Goal: Task Accomplishment & Management: Complete application form

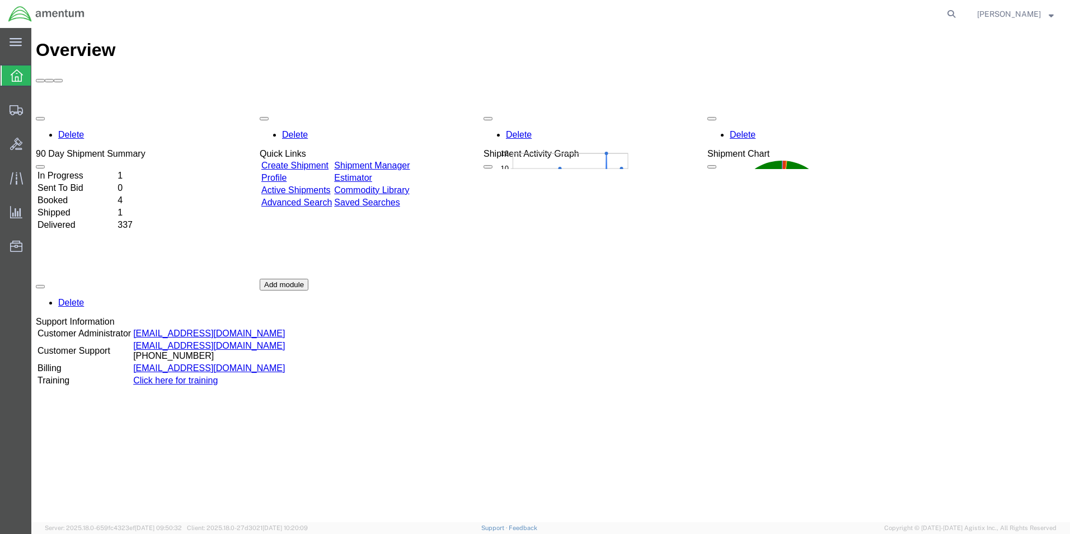
click at [328, 161] on link "Create Shipment" at bounding box center [294, 166] width 67 height 10
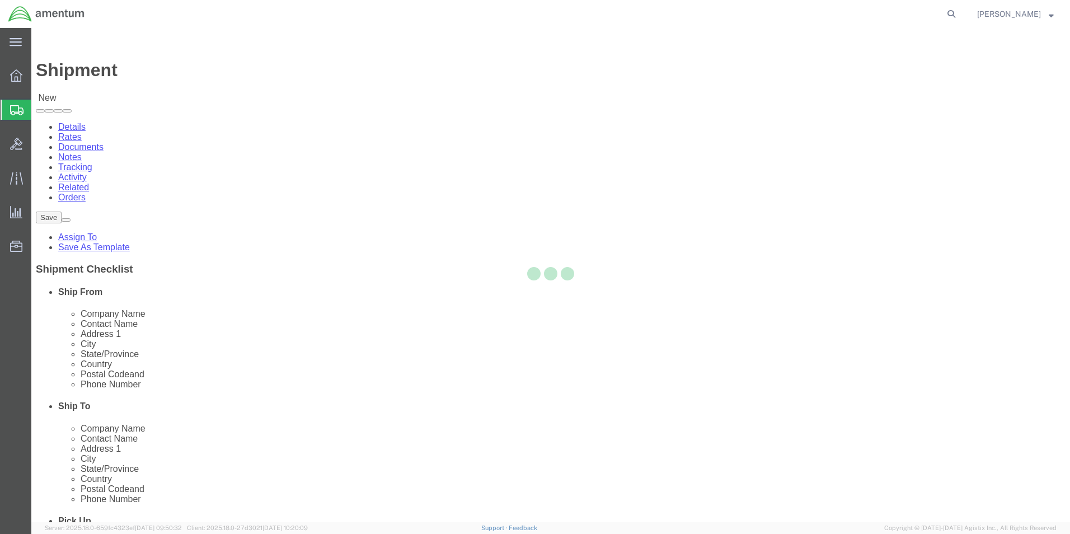
select select
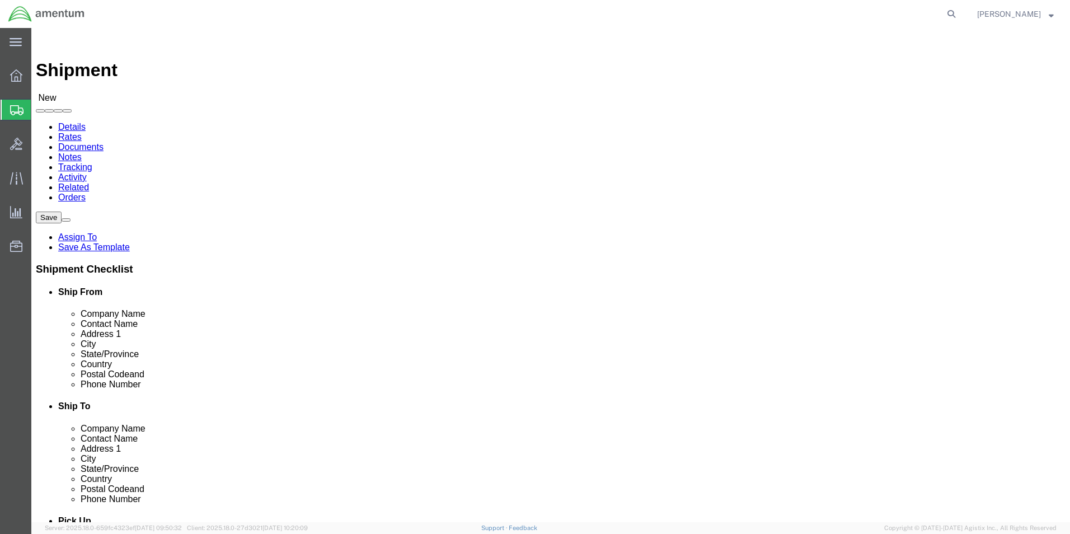
scroll to position [3861, 0]
select select "42712"
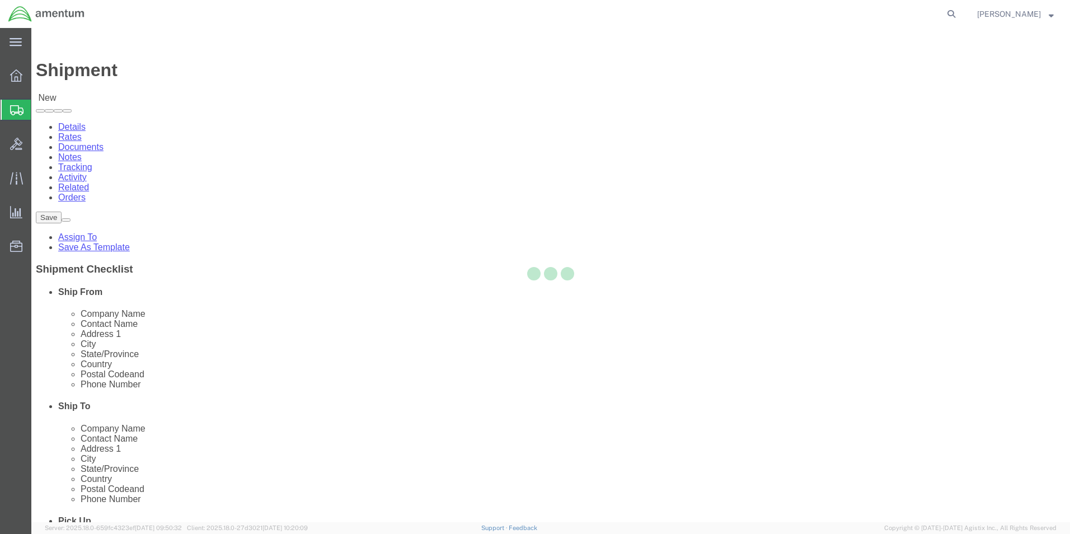
type input "Amentum Services, Inc."
type input "[STREET_ADDRESS]"
type input "C 2-228 AVN"
type input "[PERSON_NAME][GEOGRAPHIC_DATA]"
type input "28308"
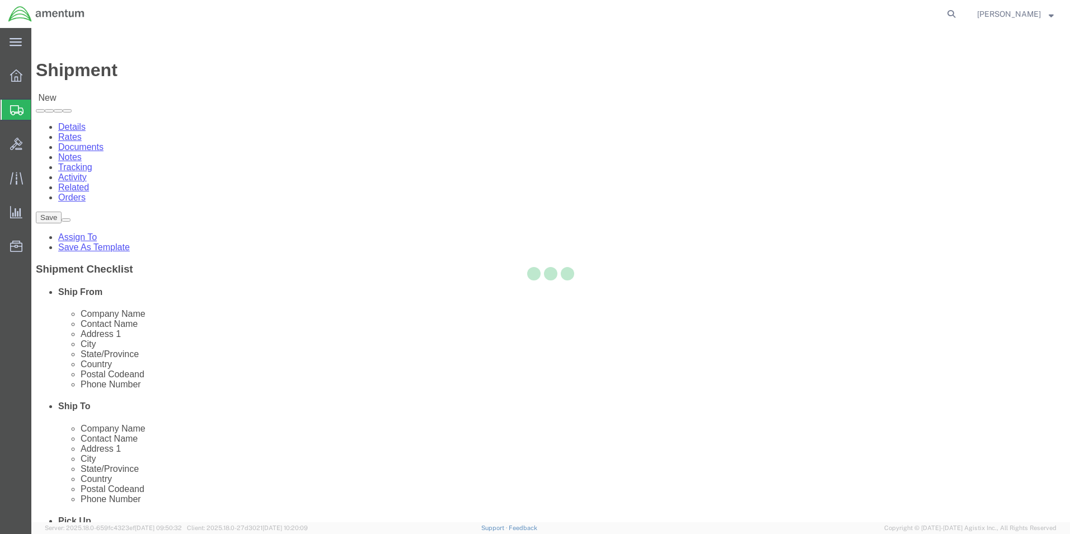
select select "NC"
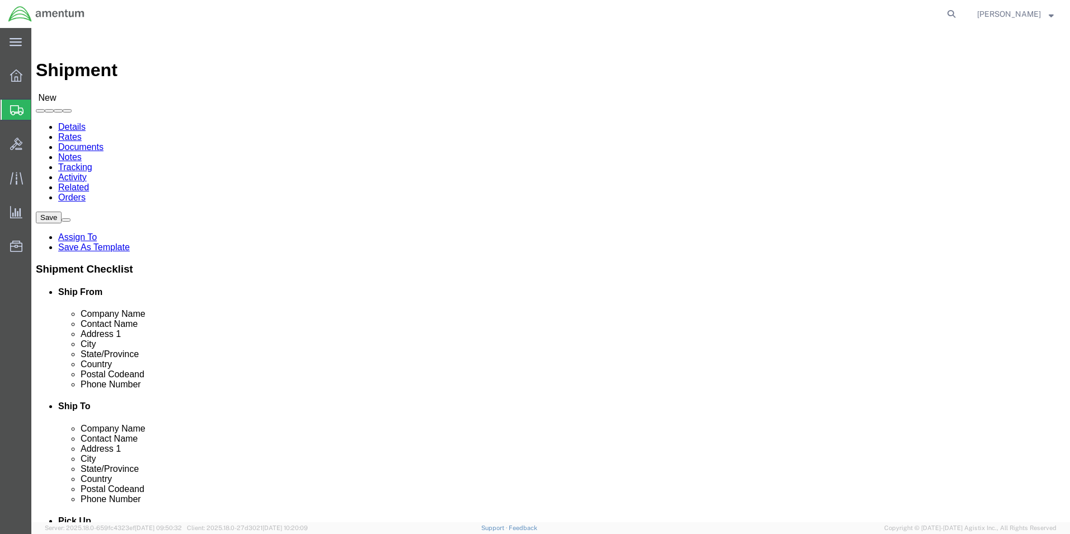
click input "text"
type input "marc"
click p "- Amentum Services, Inc. - ([PERSON_NAME]) [STREET_ADDRESS][PERSON_NAME]"
select select
type input "[PERSON_NAME]"
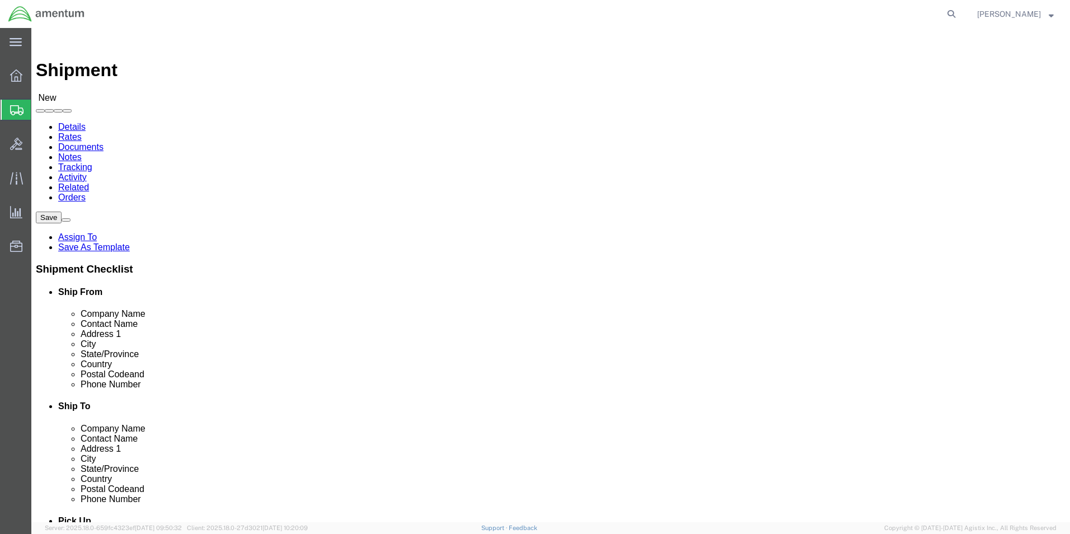
type input "[PHONE_NUMBER]"
type input "[PERSON_NAME][EMAIL_ADDRESS][PERSON_NAME][DOMAIN_NAME]"
checkbox input "true"
type input "[PERSON_NAME]"
click input "checkbox"
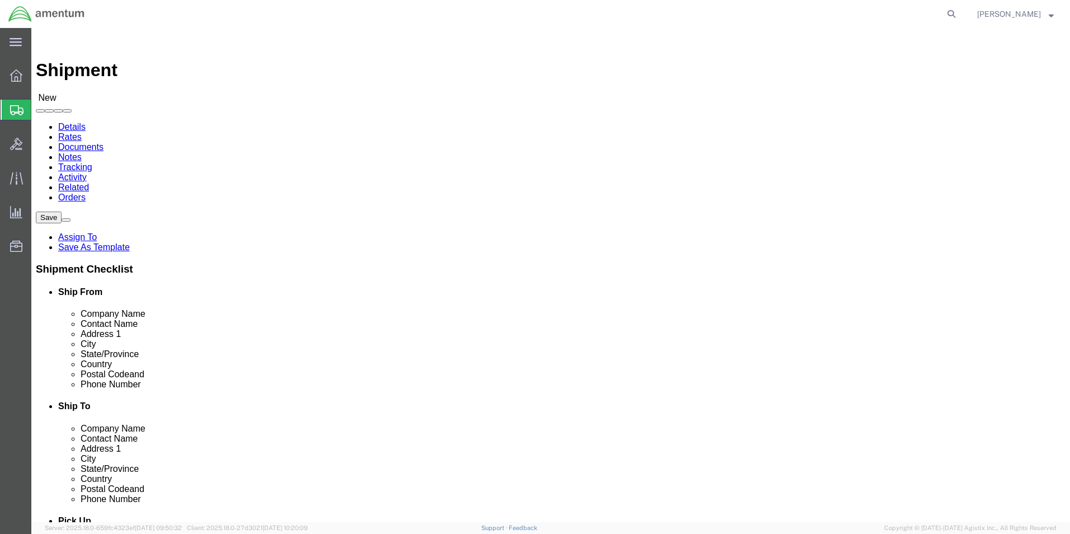
checkbox input "false"
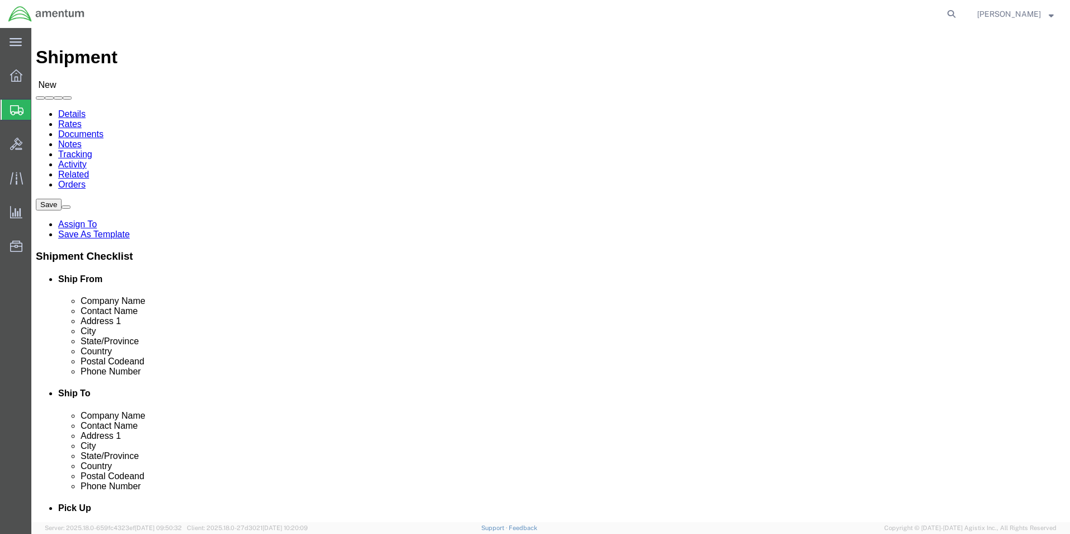
scroll to position [0, 0]
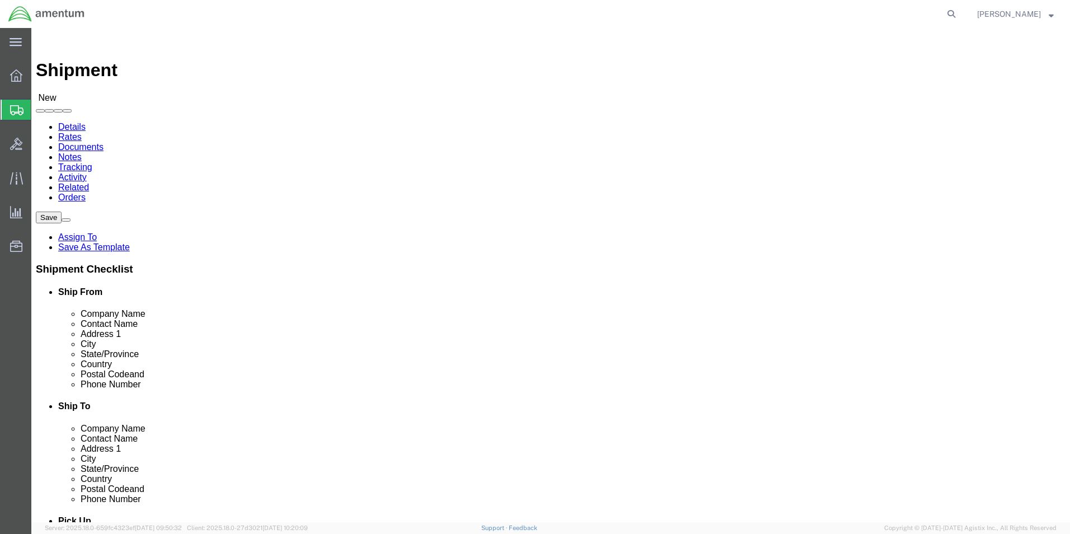
click input "text"
type input "a"
type input "q"
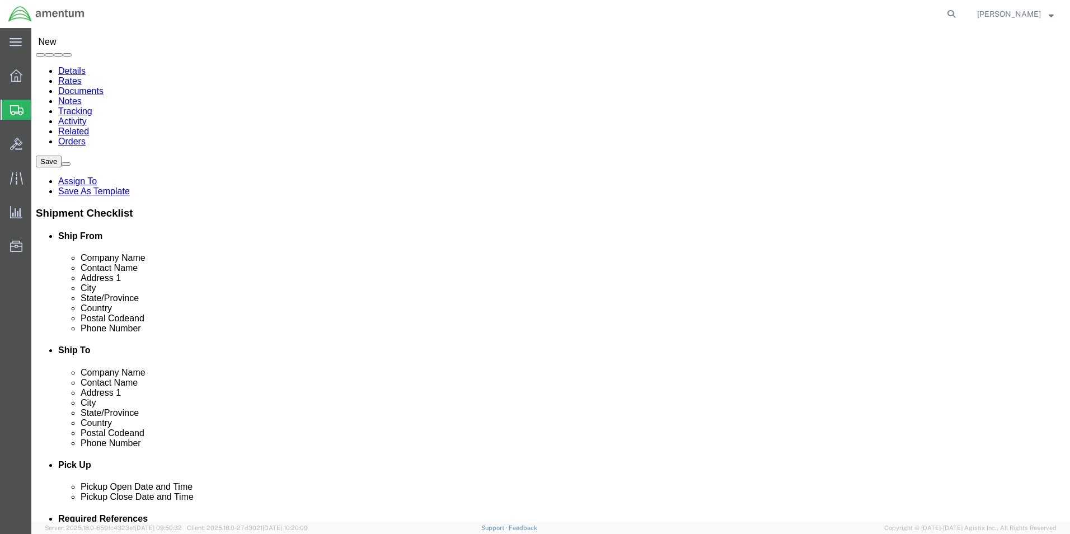
scroll to position [0, 0]
type input "amentum"
select select "42639"
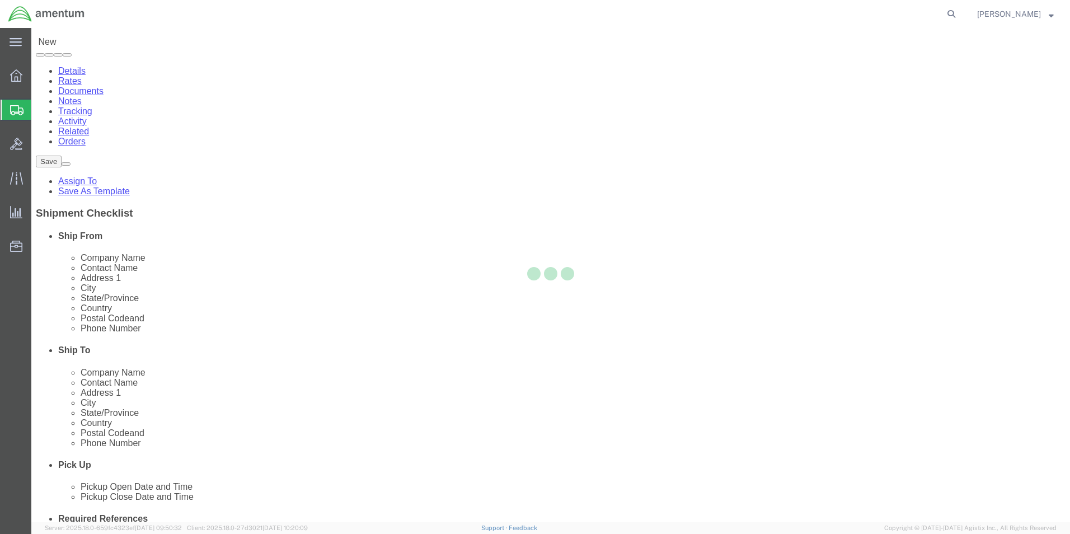
type input "Amentum Services, Inc."
type input "[STREET_ADDRESS]"
type input "AFM-E"
type input "[PERSON_NAME]"
type input "75038"
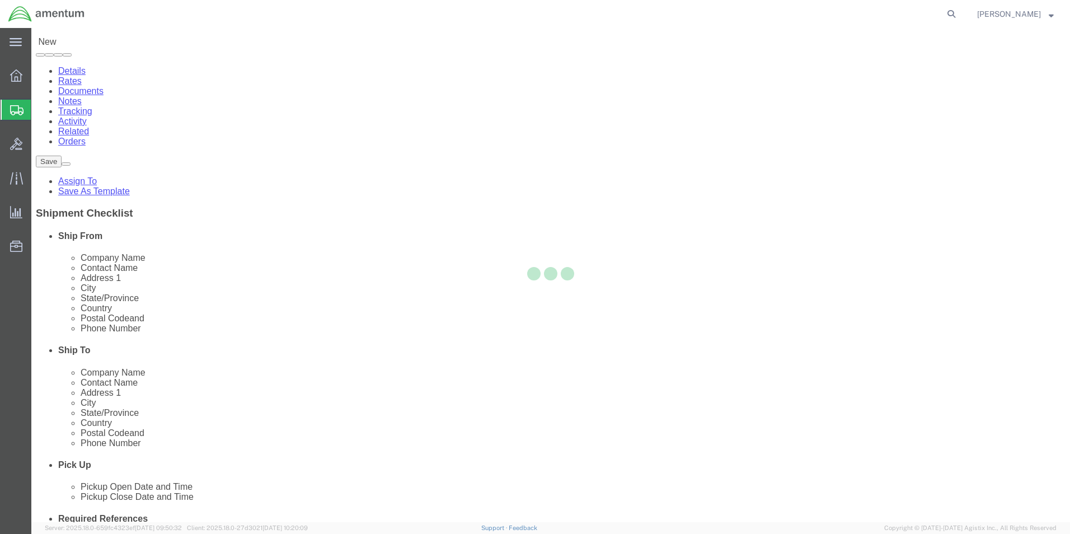
type input "[PHONE_NUMBER]"
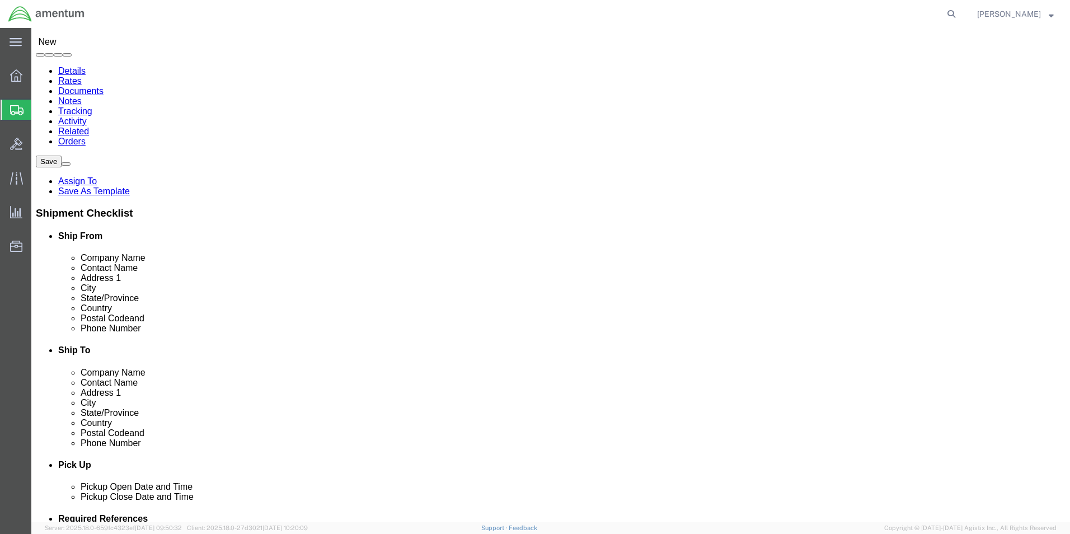
select select "[GEOGRAPHIC_DATA]"
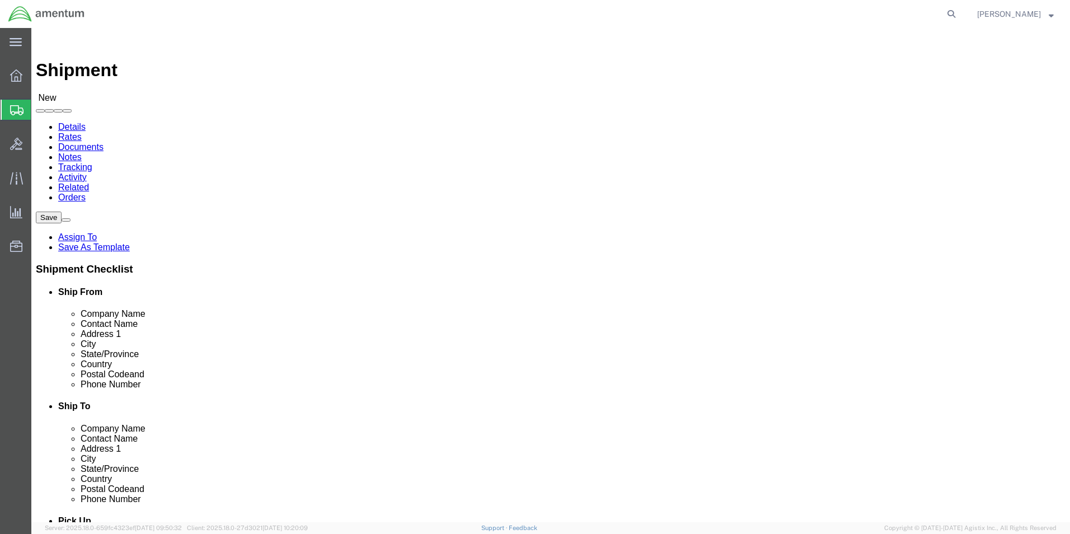
scroll to position [1014, 0]
drag, startPoint x: 627, startPoint y: 165, endPoint x: 552, endPoint y: 168, distance: 75.0
drag, startPoint x: 625, startPoint y: 167, endPoint x: 555, endPoint y: 171, distance: 70.0
select select "MYPROFILE"
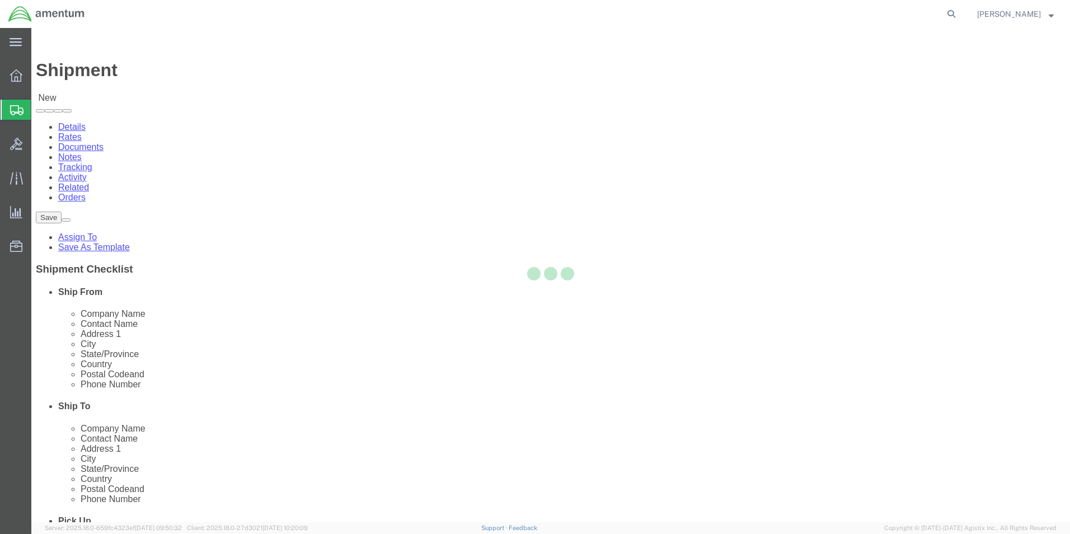
type input "[PERSON_NAME]"
type input "[STREET_ADDRESS]"
type input "BLDG 708, Hangar 5"
type input "[PERSON_NAME][GEOGRAPHIC_DATA]"
type input "28308"
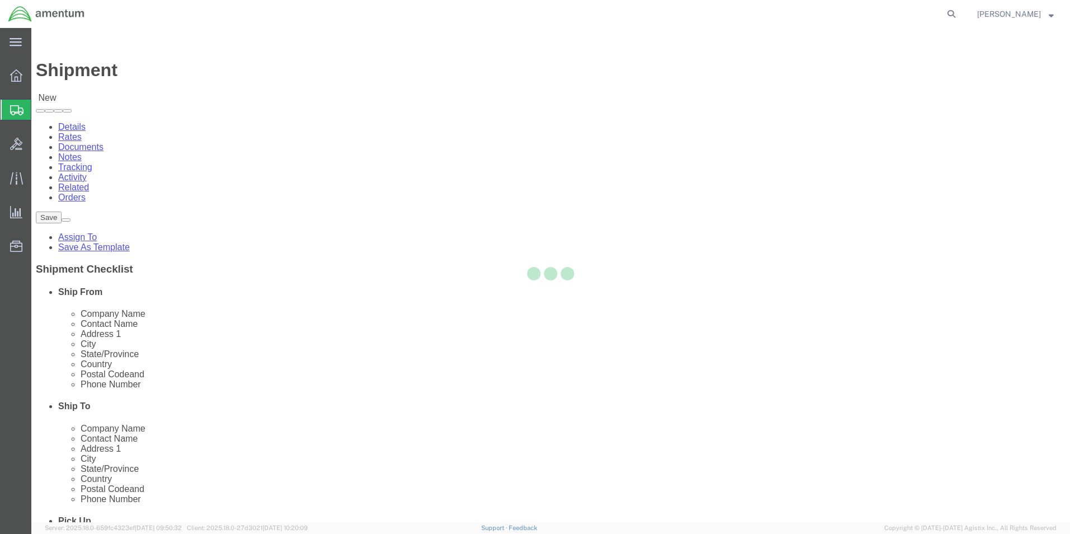
type input "[PHONE_NUMBER]"
type input "[PERSON_NAME][EMAIL_ADDRESS][PERSON_NAME][DOMAIN_NAME]"
checkbox input "true"
select select "NC"
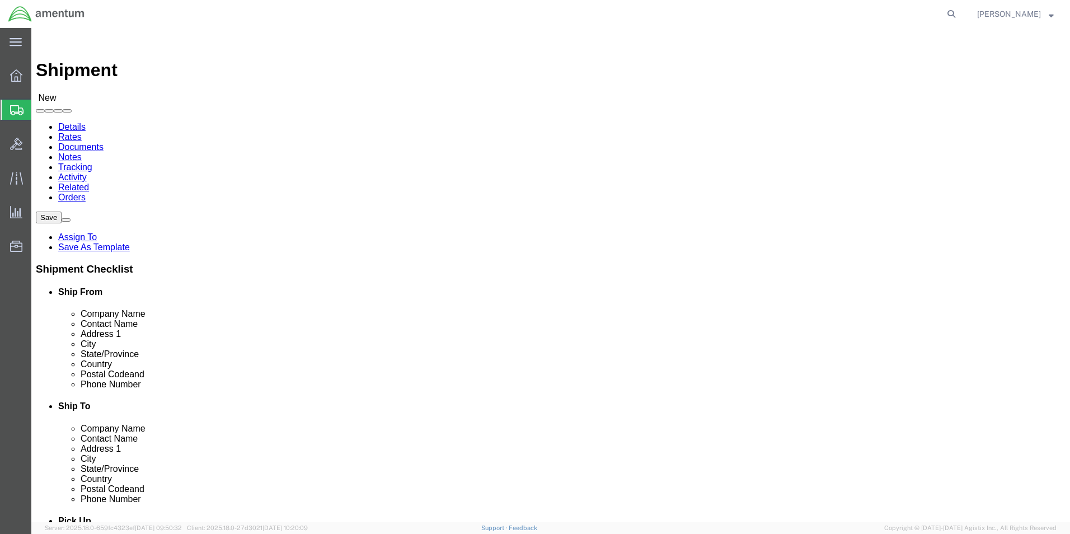
scroll to position [3189, 0]
select select "42668"
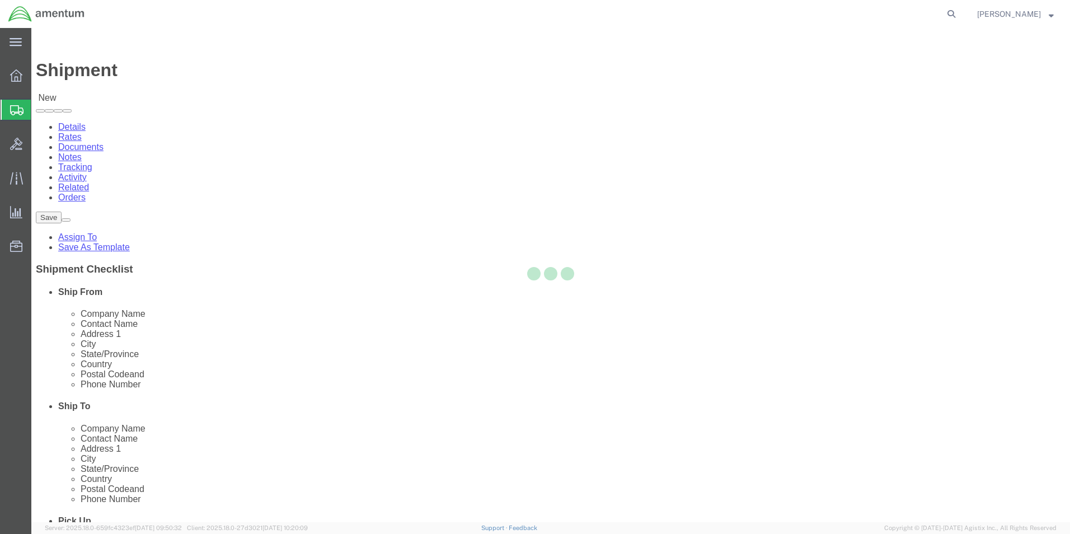
type input "Amentum Services, Inc"
type input "[PERSON_NAME]"
type input "[STREET_ADDRESS]"
type input "c/[PERSON_NAME] International"
type input "[PERSON_NAME]"
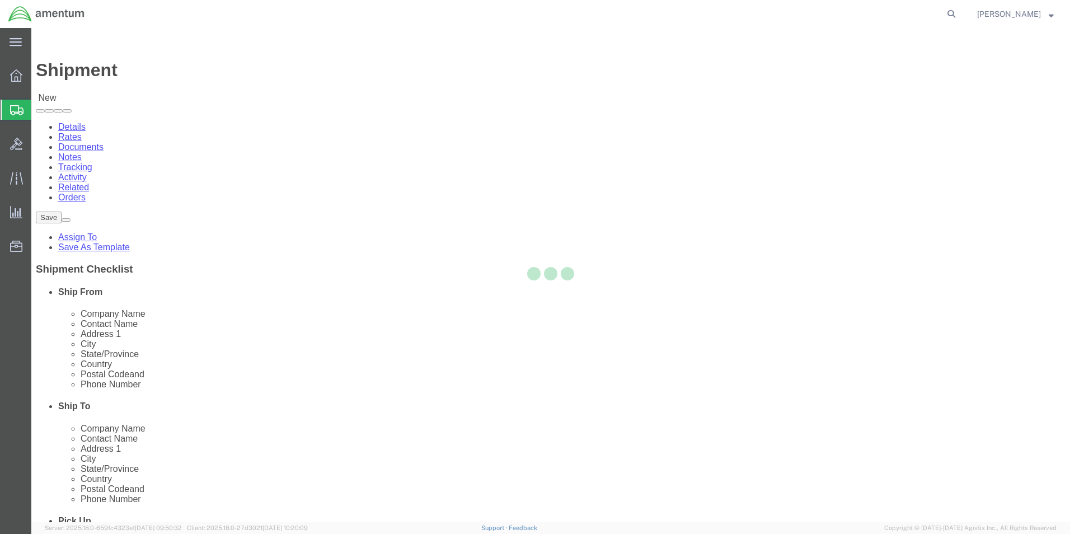
type input "75038"
type input "[PHONE_NUMBER]"
type input "[PERSON_NAME][EMAIL_ADDRESS][PERSON_NAME][DOMAIN_NAME]"
select select "[GEOGRAPHIC_DATA]"
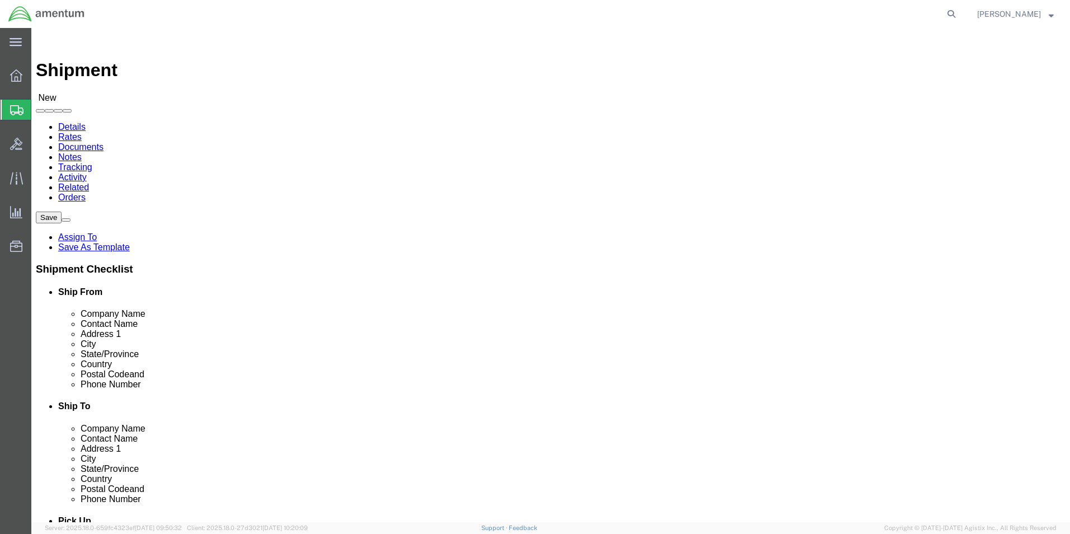
drag, startPoint x: 696, startPoint y: 401, endPoint x: 565, endPoint y: 407, distance: 131.1
click input "[PERSON_NAME][EMAIL_ADDRESS][PERSON_NAME][DOMAIN_NAME]"
type input "r"
checkbox input "false"
click input "[PHONE_NUMBER]"
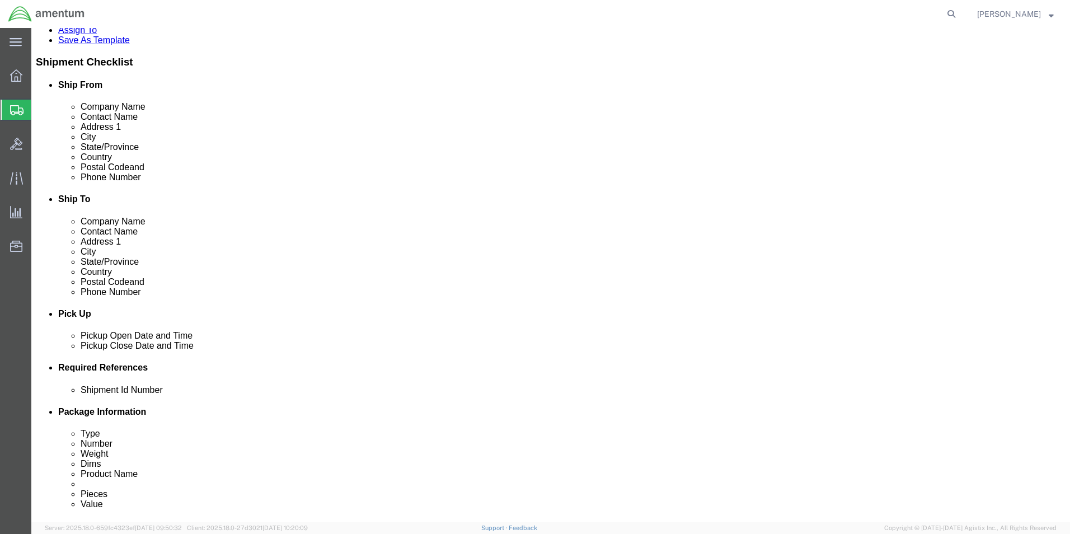
scroll to position [224, 0]
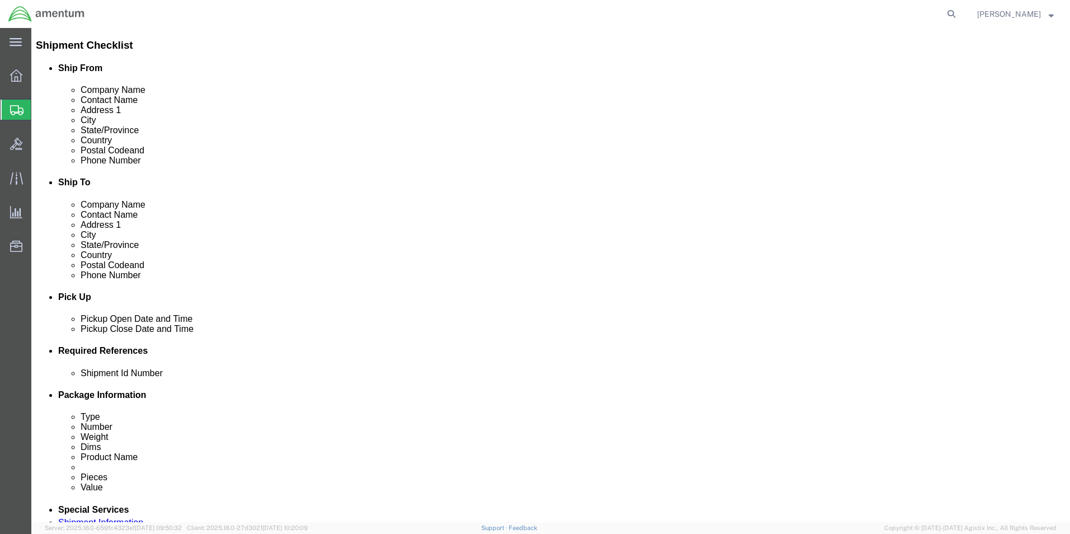
type input "[PHONE_NUMBER]"
click div "[DATE] 12:00 PM"
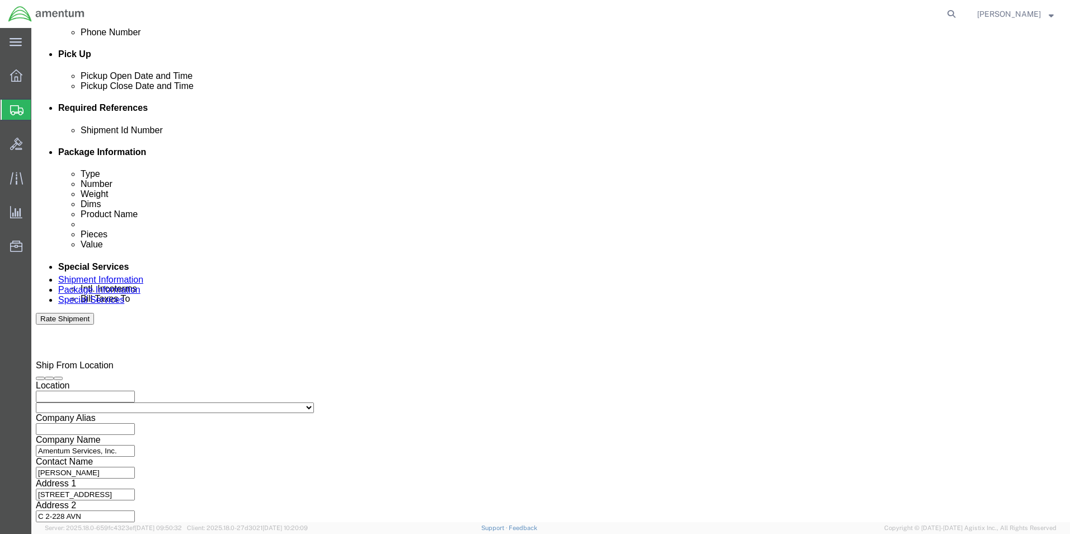
type input "5:00 PM"
click button "Apply"
click input "text"
paste input "4857.1.2103.00.00.00.000.FRE"
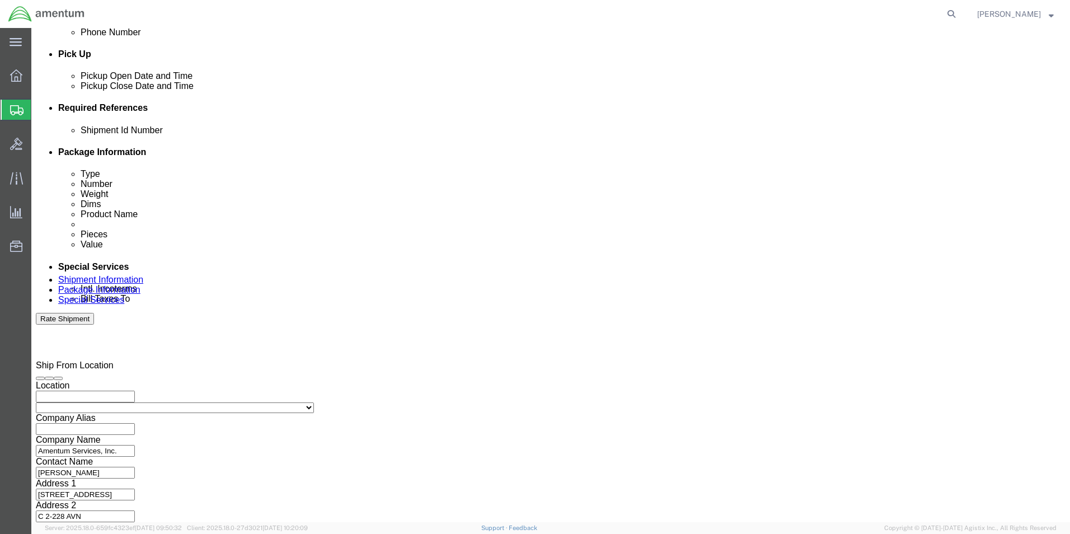
type input "4857.1.2103.00.00.00.000.FRE"
click button "Continue"
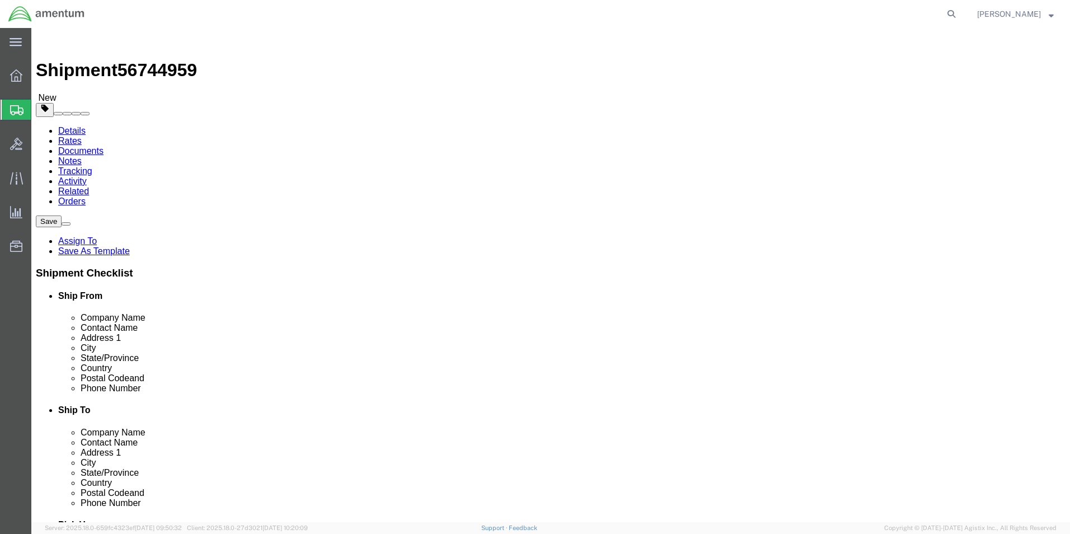
click select "Select BCK Boxes Bale(s) Basket(s) Bolt(s) Bottle(s) Buckets Bulk Bundle(s) Can…"
select select "CRAT"
click select "Select BCK Boxes Bale(s) Basket(s) Bolt(s) Bottle(s) Buckets Bulk Bundle(s) Can…"
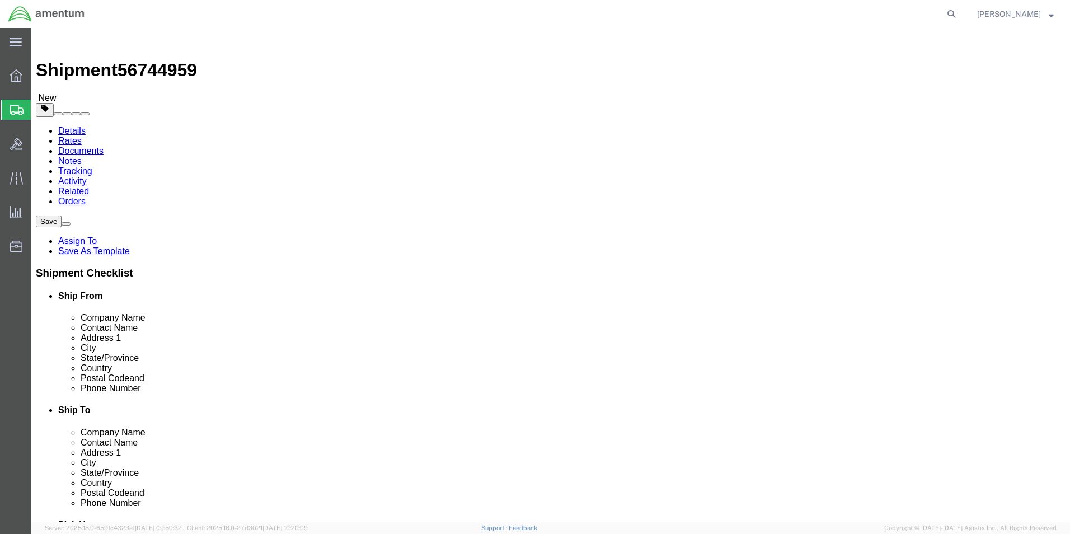
click input "text"
type input "31"
type input "20"
type input "16"
type input "53"
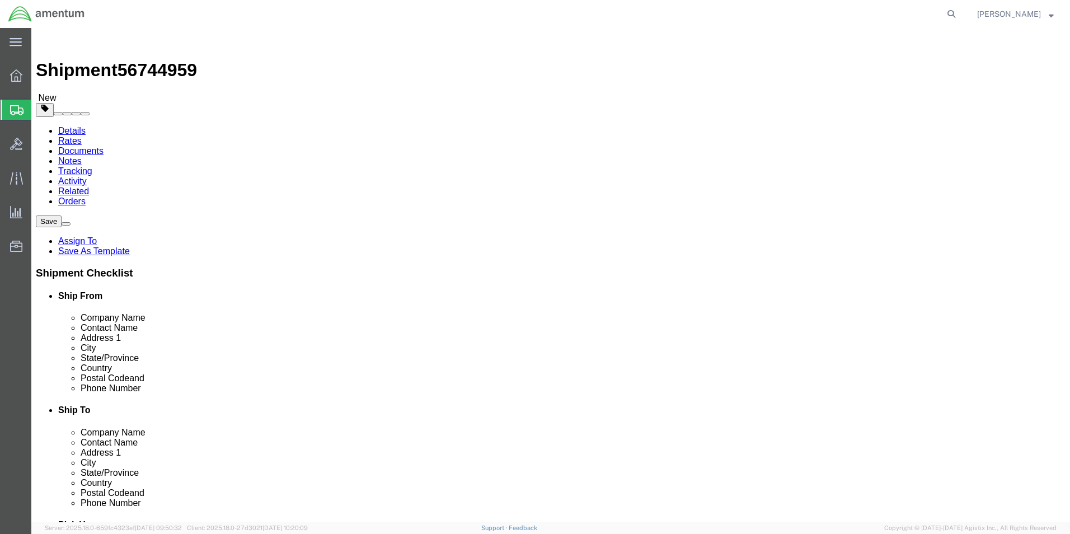
click link "Add Content"
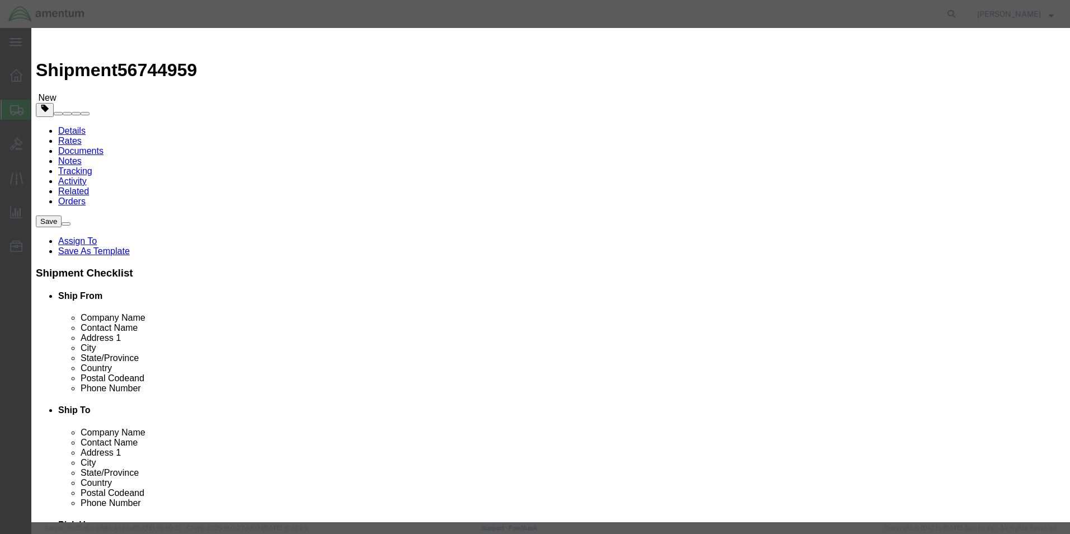
click input "text"
click input "acft"
click input "ACFT Records BP-046"
type input "ACFT Records 165"
click input "0"
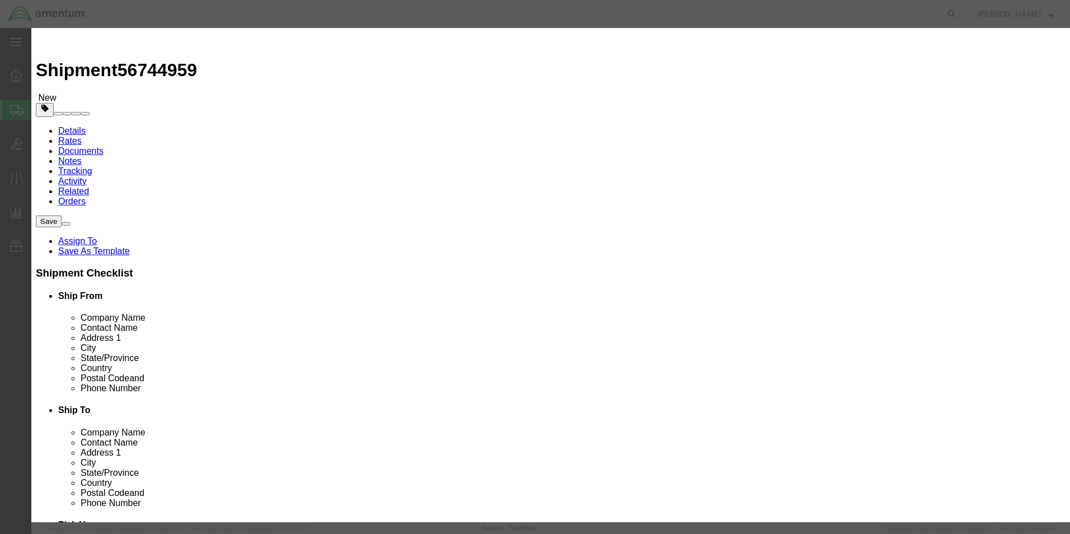
drag, startPoint x: 356, startPoint y: 107, endPoint x: 305, endPoint y: 109, distance: 51.5
click div "Pieces 0 Select Bag Barrels 100Board Feet Bottle Box Blister Pack Carats Can Ca…"
type input "1"
click input "text"
type input "100.00"
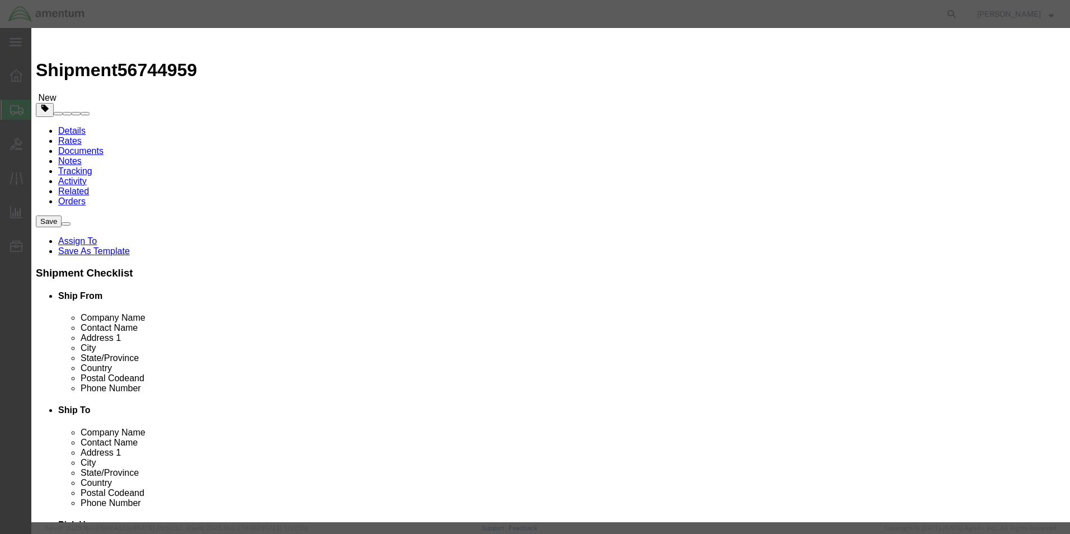
click select "Select 50 55 60 65 70 85 92.5 100 125 175 250 300 400"
select select "100"
click select "Select 50 55 60 65 70 85 92.5 100 125 175 250 300 400"
click button "Save & Close"
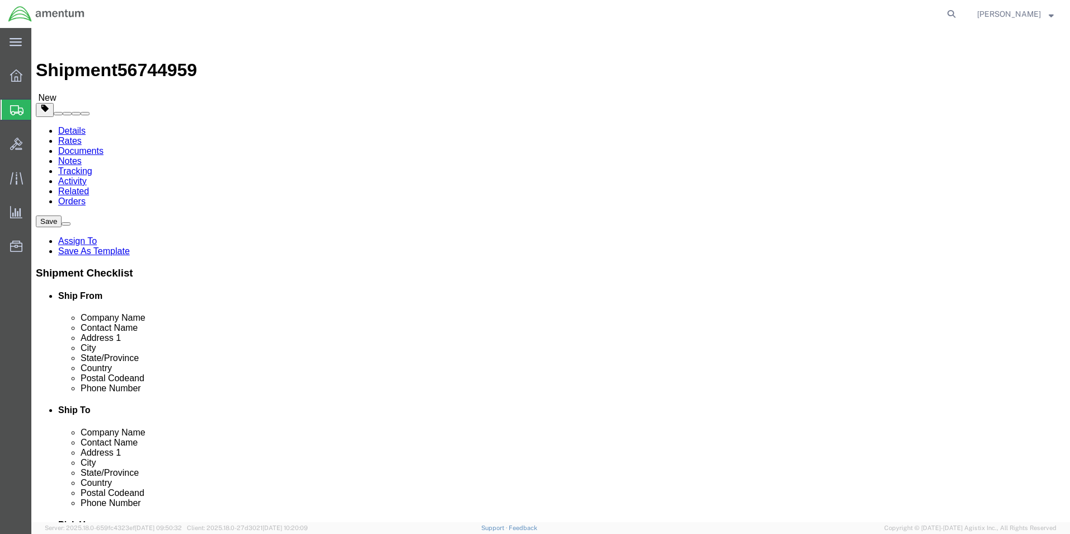
click button "Rate Shipment"
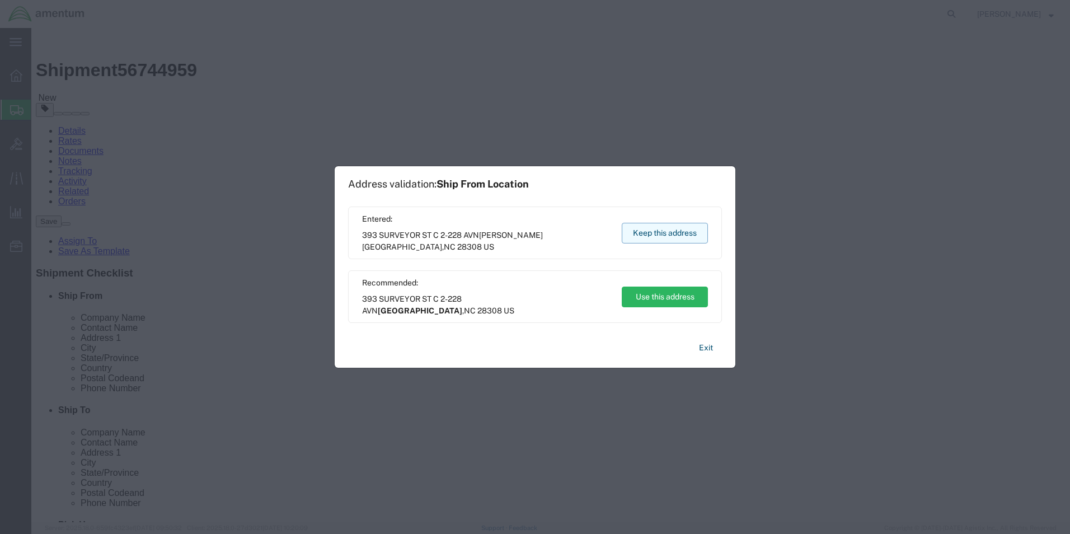
click at [633, 232] on button "Keep this address" at bounding box center [665, 233] width 86 height 21
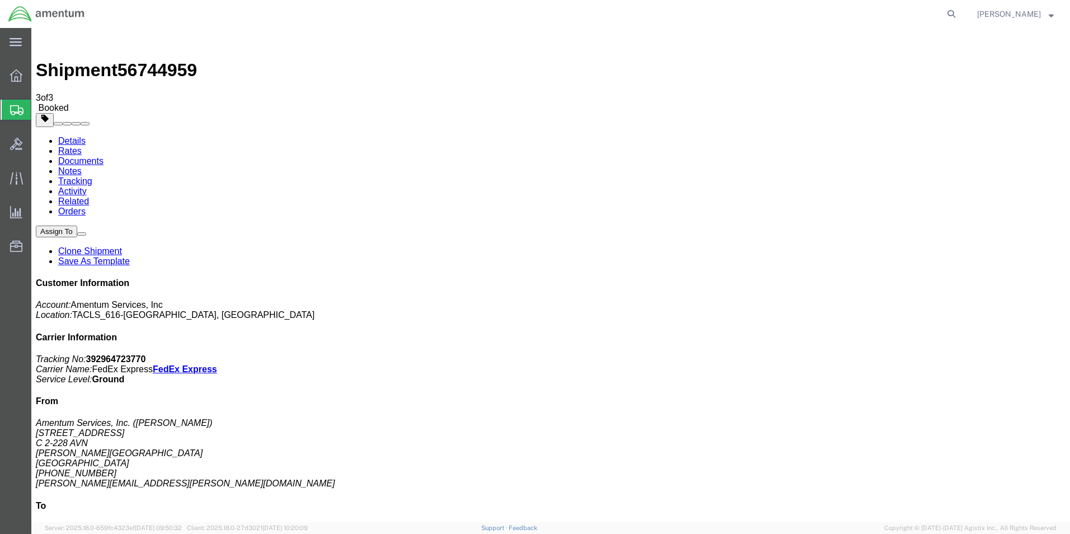
click at [72, 136] on link "Details" at bounding box center [71, 141] width 27 height 10
click link "Schedule pickup request"
